Goal: Transaction & Acquisition: Purchase product/service

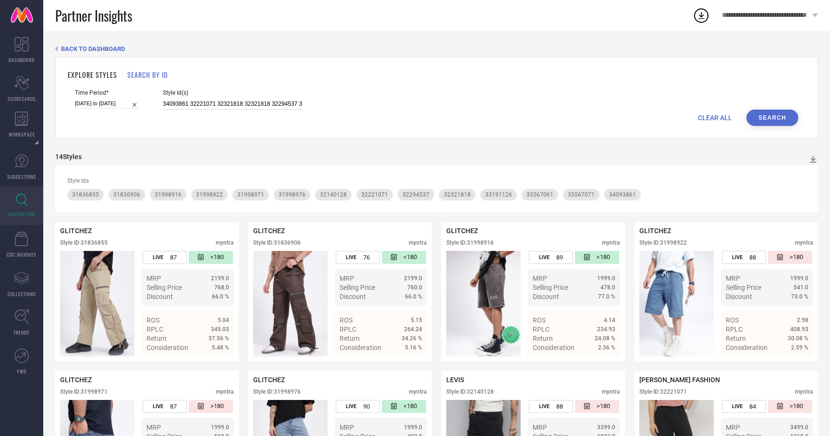
click at [182, 106] on input "34093861 32221071 32321818 32321818 32294537 32221071 33191126 33567061 3214012…" at bounding box center [232, 103] width 139 height 11
paste input "31722547 31174921 31174985 31387043 31386856 31174855 31386887 31722689 3172267…"
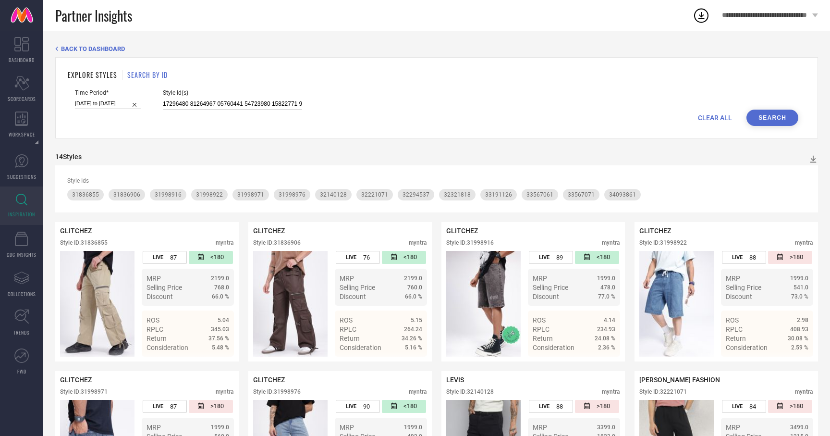
scroll to position [0, 3768]
type input "31722547 31174921 31174985 31387043 31386856 31174855 31386887 31722689 3172267…"
click at [778, 116] on button "Search" at bounding box center [772, 117] width 52 height 16
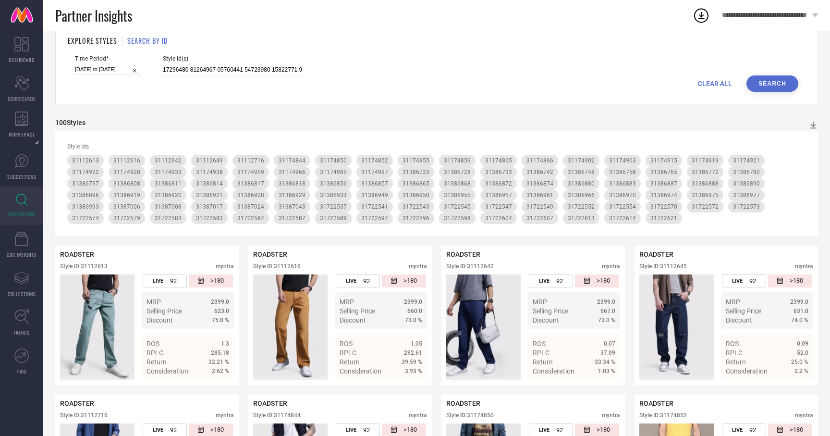
scroll to position [0, 0]
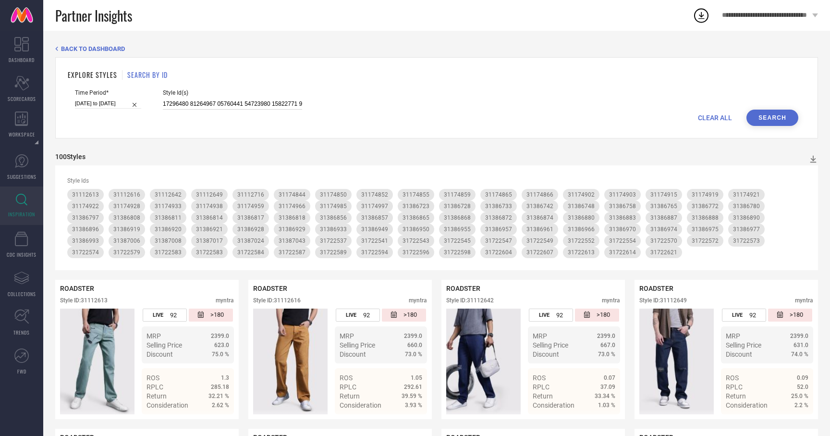
click at [211, 102] on input at bounding box center [232, 103] width 139 height 11
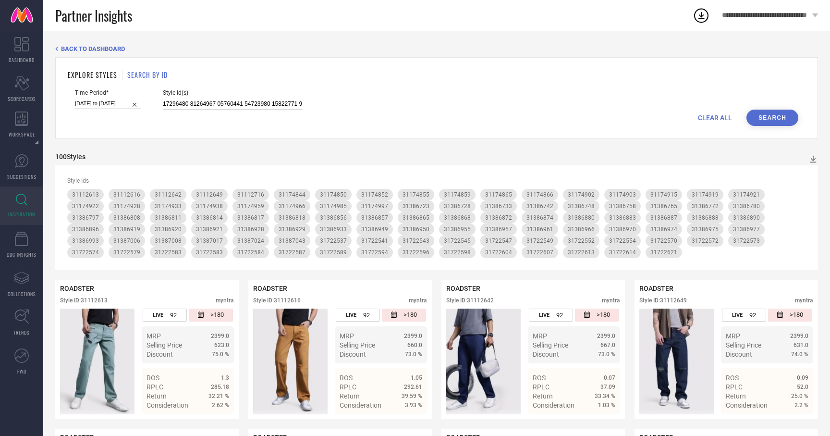
click at [211, 102] on input at bounding box center [232, 103] width 139 height 11
paste input "31386873 31387001 31722633 31174999 31386969 31386729 31174856 31386745 3117499…"
type input "31386873 31387001 31722633 31174999 31386969 31386729 31174856 31386745 3117499…"
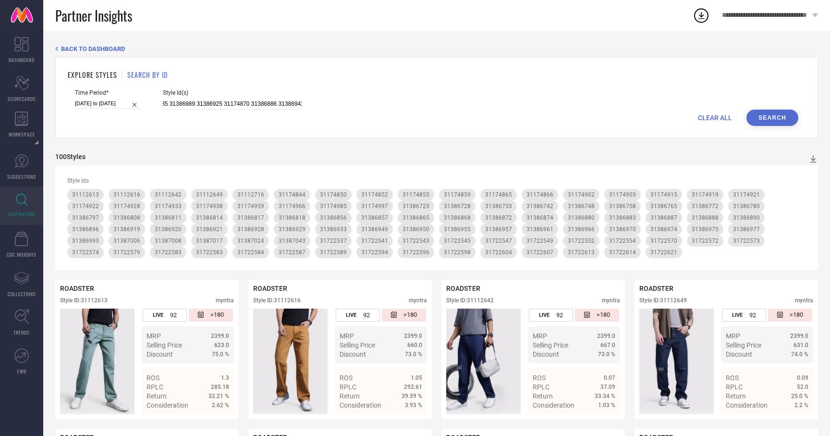
scroll to position [0, 0]
click at [783, 114] on button "Search" at bounding box center [772, 117] width 52 height 16
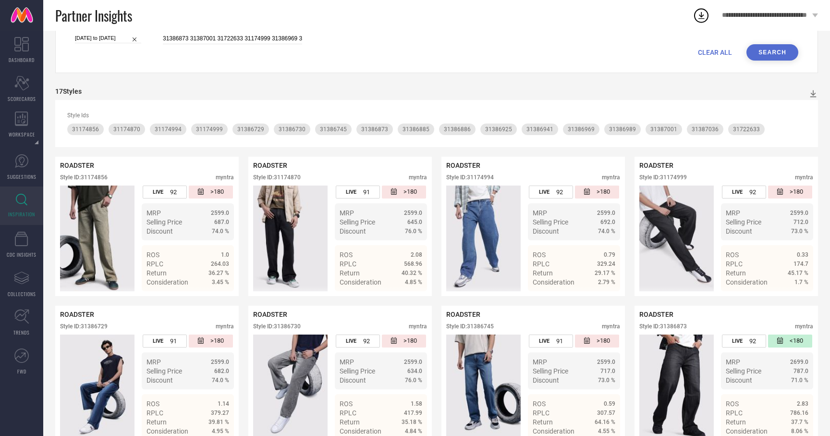
scroll to position [66, 0]
